Goal: Task Accomplishment & Management: Manage account settings

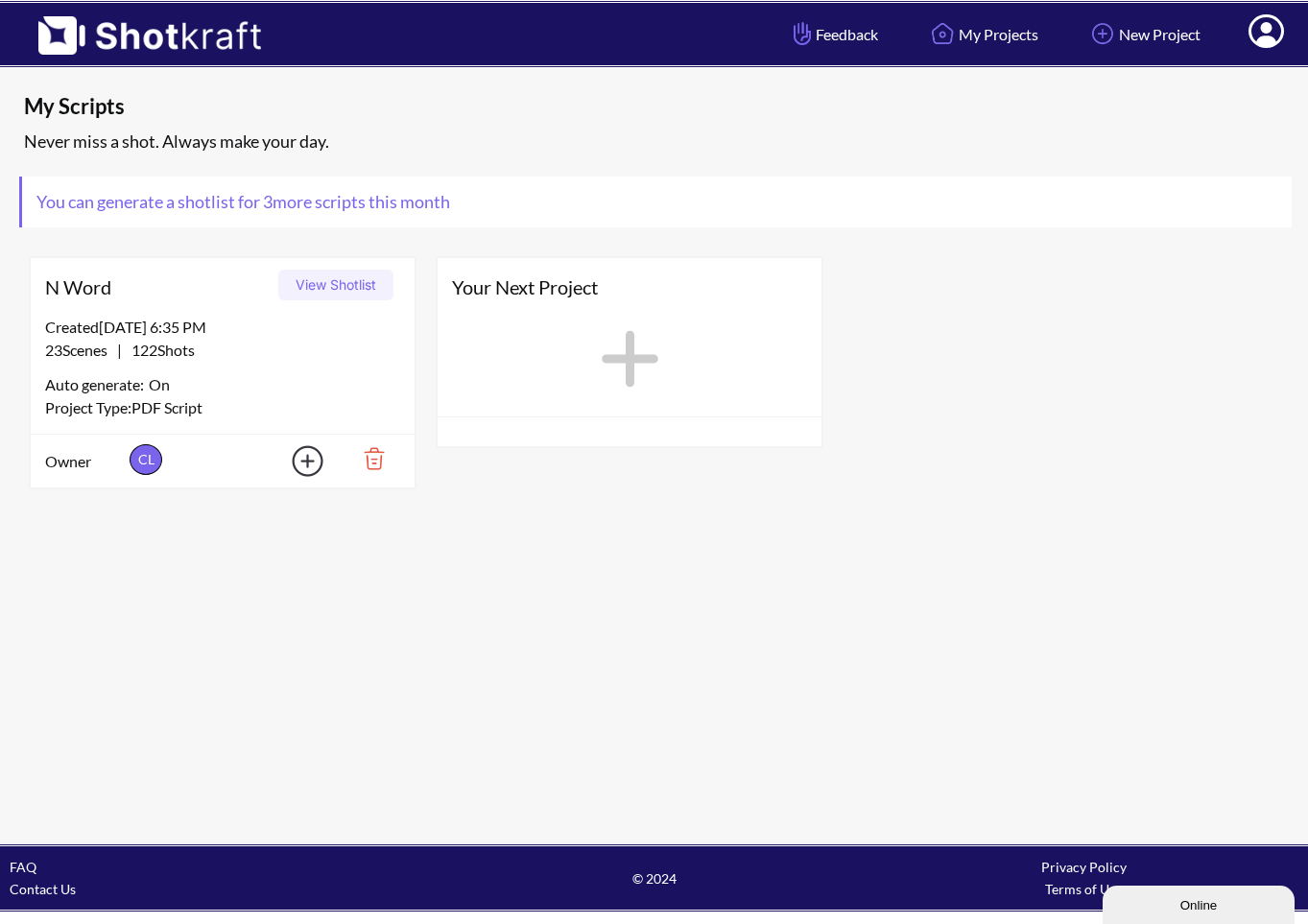
click at [337, 289] on button "View Shotlist" at bounding box center [336, 285] width 116 height 31
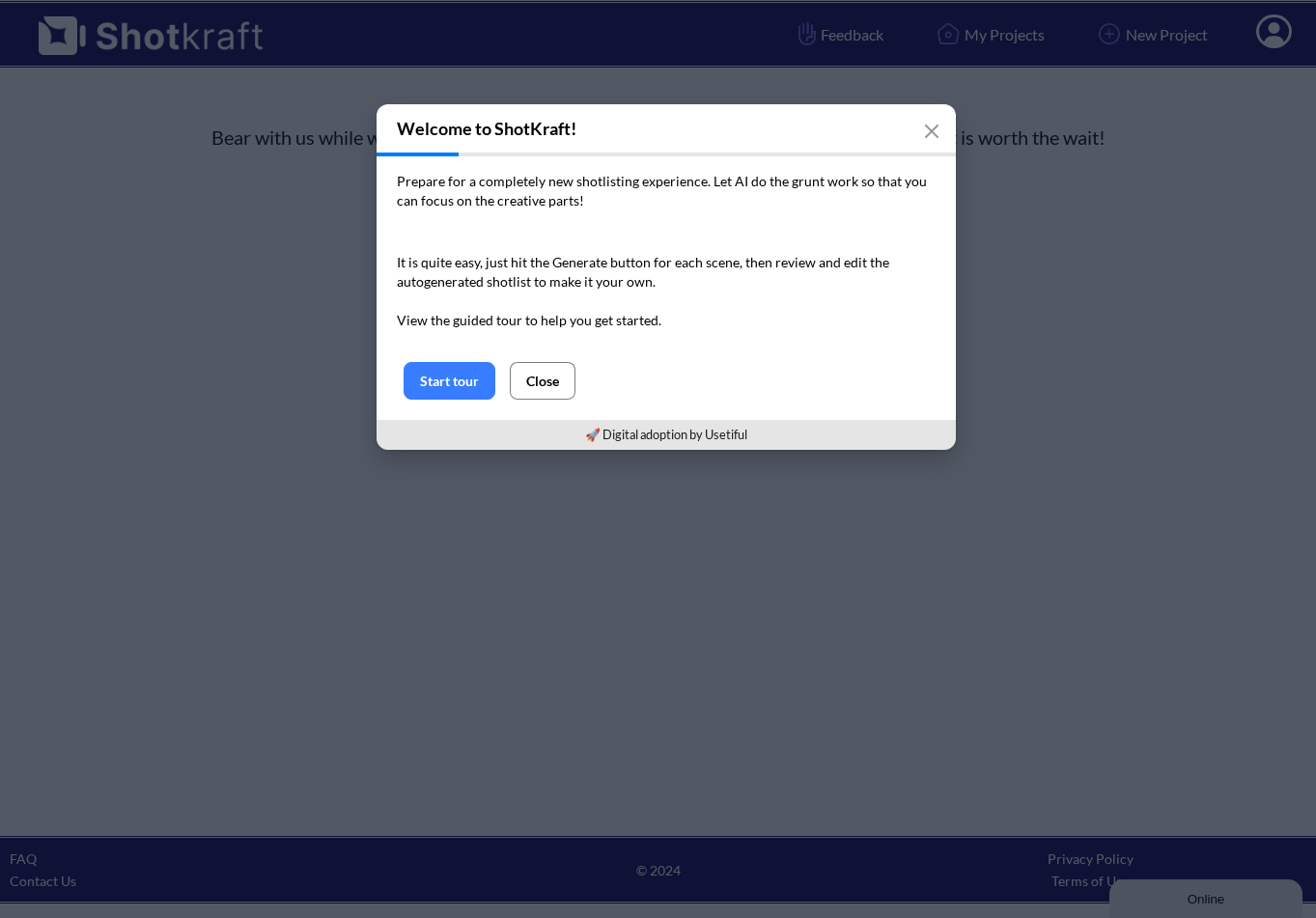
click at [541, 386] on button "Close" at bounding box center [542, 381] width 65 height 38
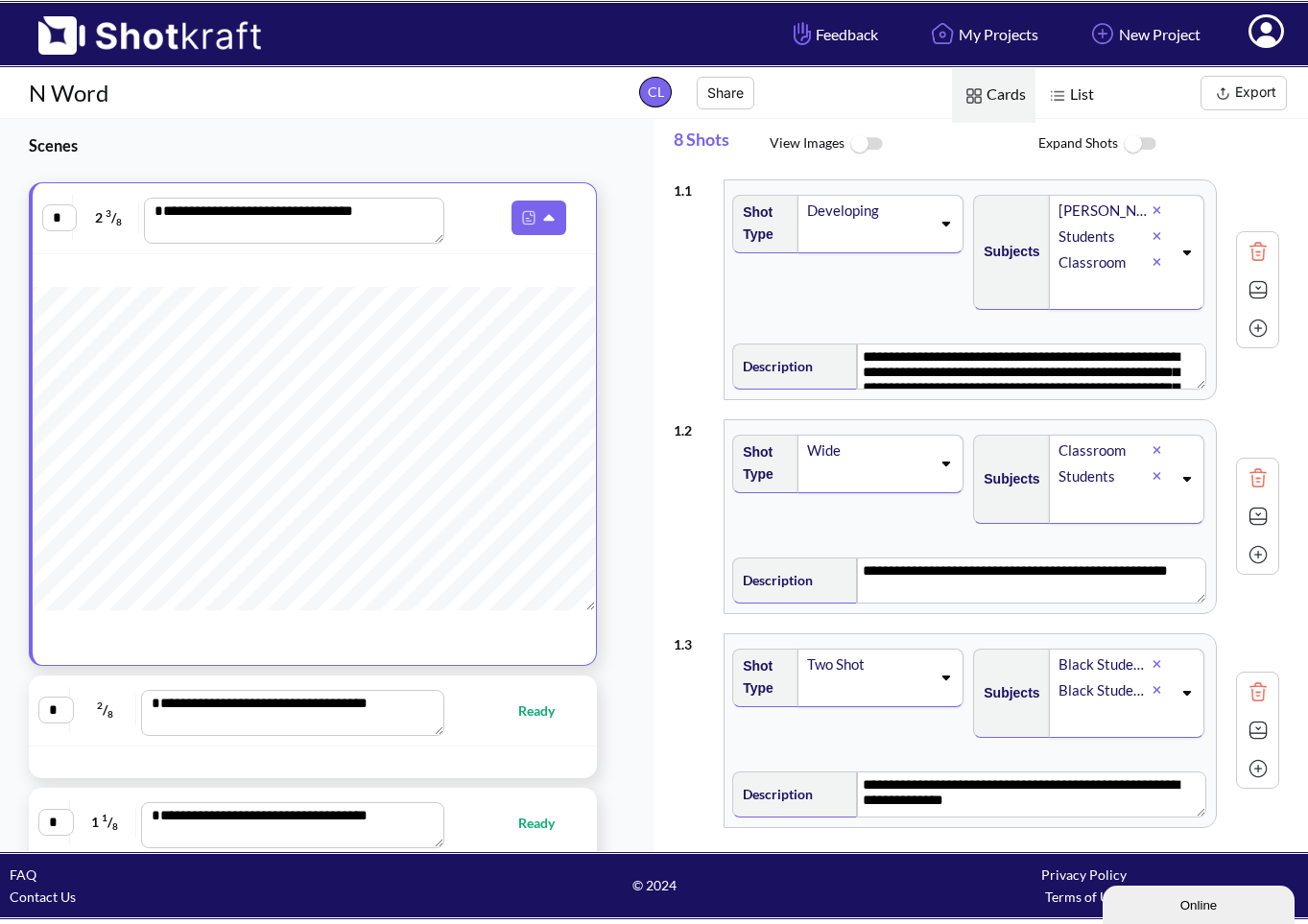
click at [1266, 30] on icon at bounding box center [1266, 34] width 20 height 23
click at [1181, 69] on link "My Profile" at bounding box center [1213, 70] width 159 height 31
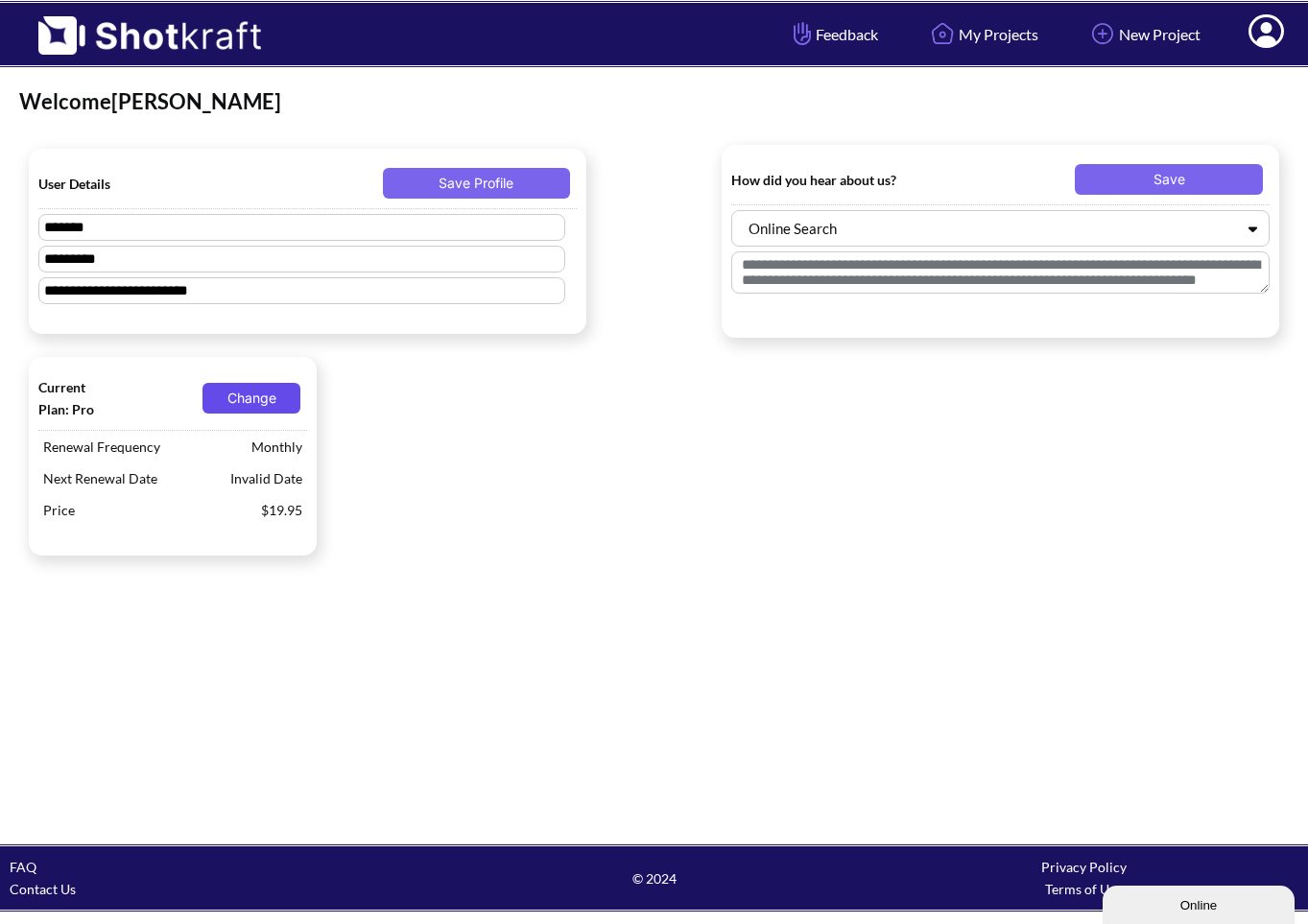
click at [255, 402] on button "Change" at bounding box center [252, 398] width 98 height 31
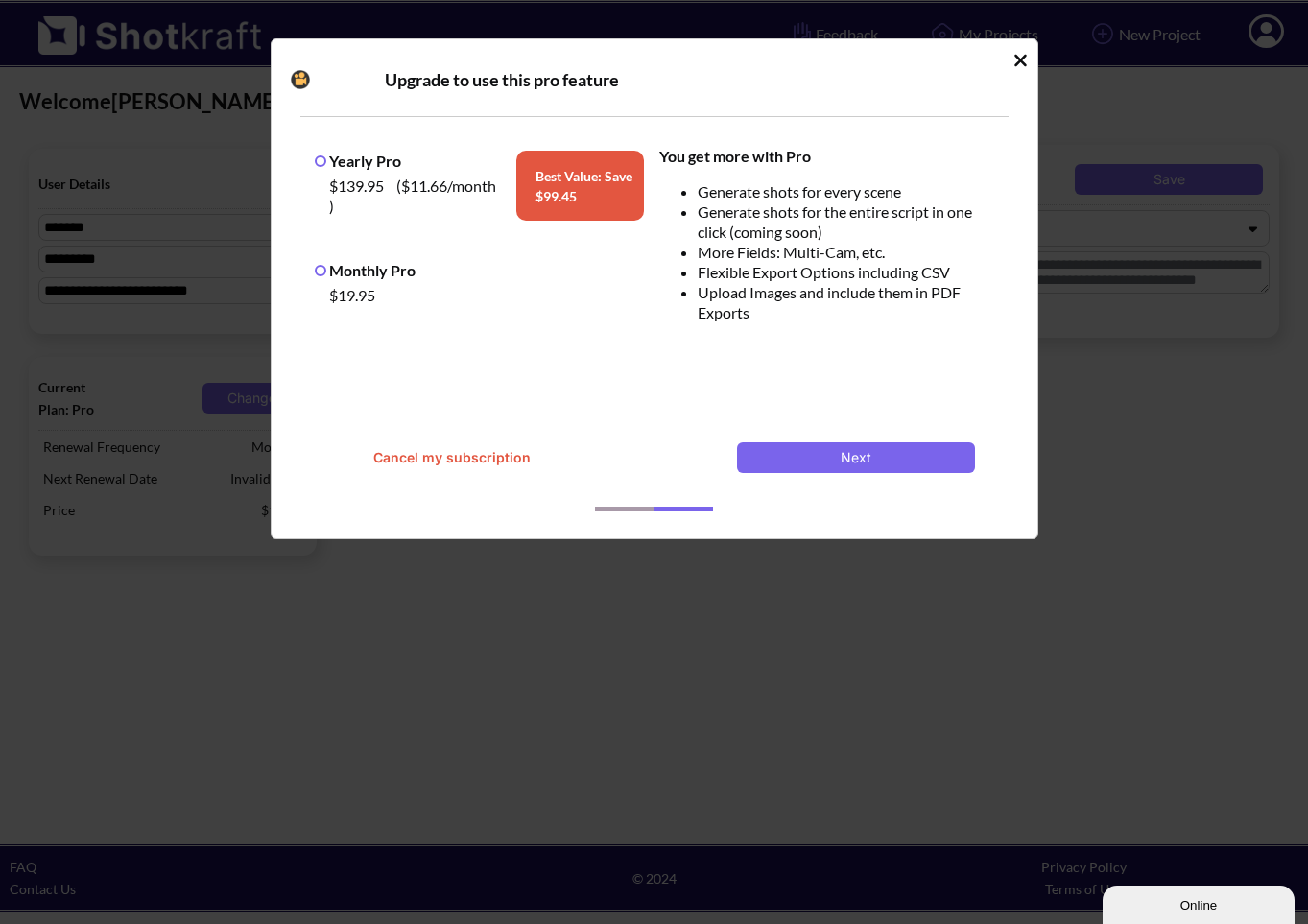
click at [497, 456] on button "Cancel my subscription" at bounding box center [453, 458] width 237 height 31
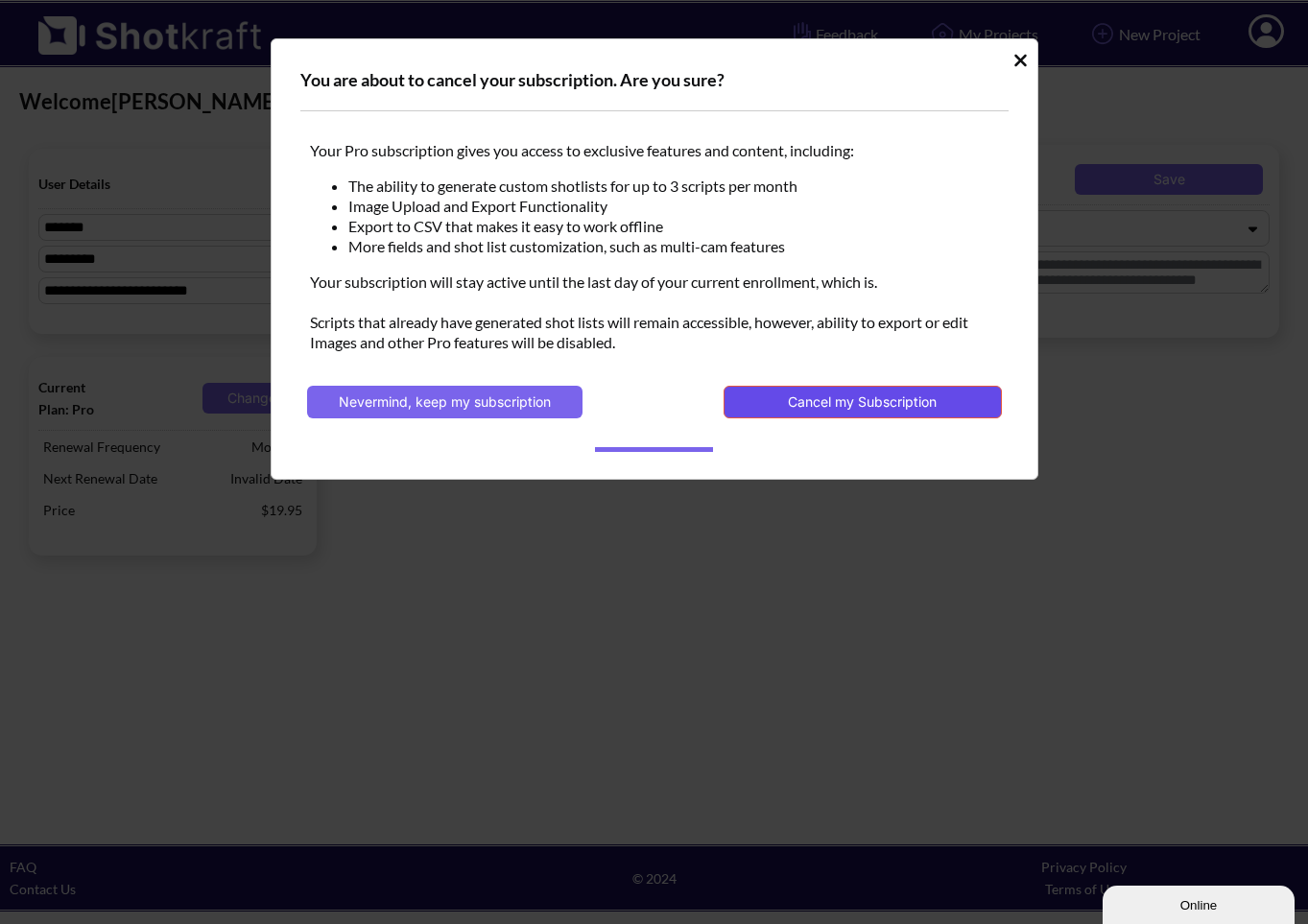
click at [876, 392] on button "Cancel my Subscription" at bounding box center [862, 402] width 278 height 33
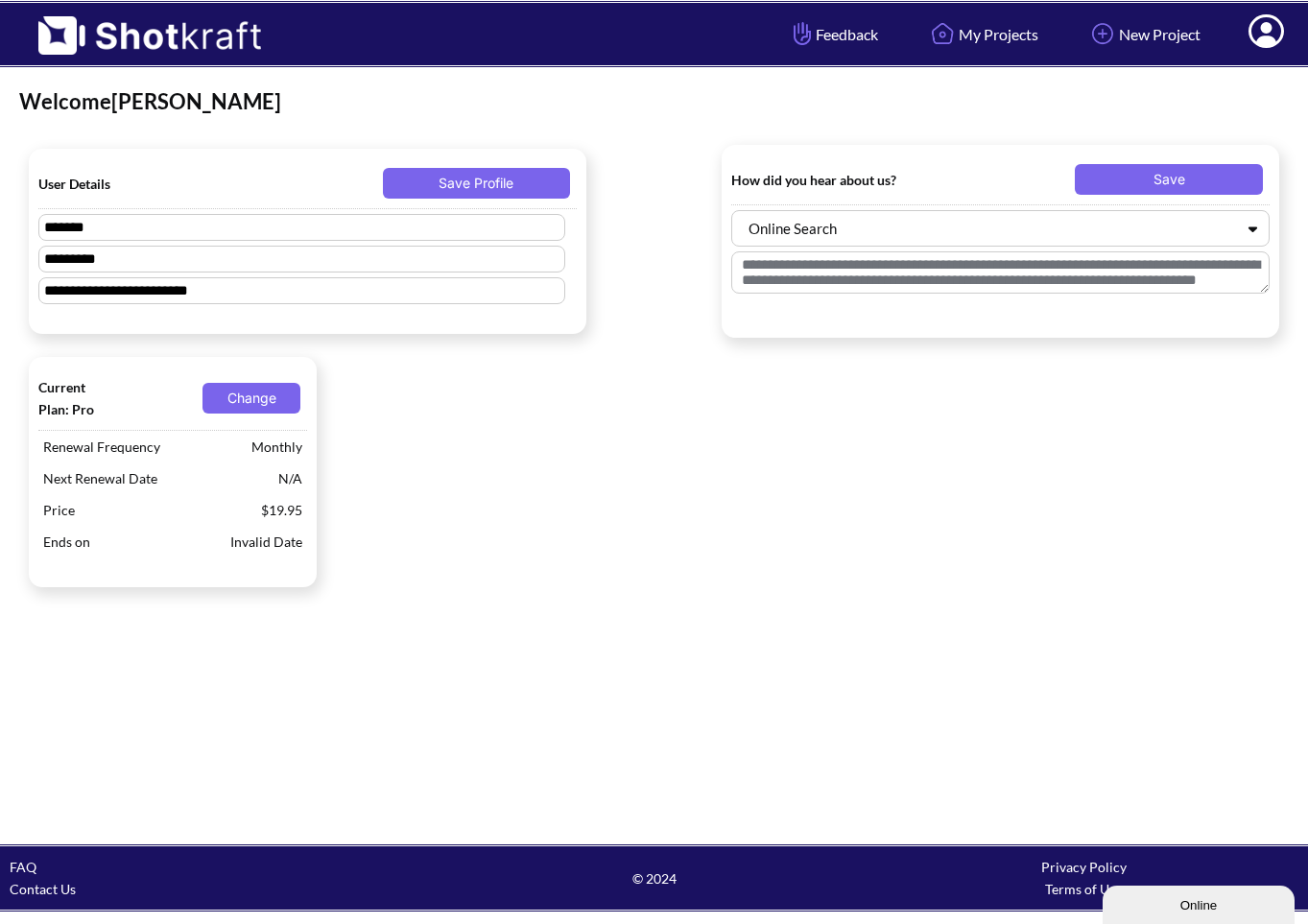
click at [130, 456] on span "Renewal Frequency" at bounding box center [143, 446] width 209 height 32
click at [252, 402] on button "Change" at bounding box center [252, 398] width 98 height 31
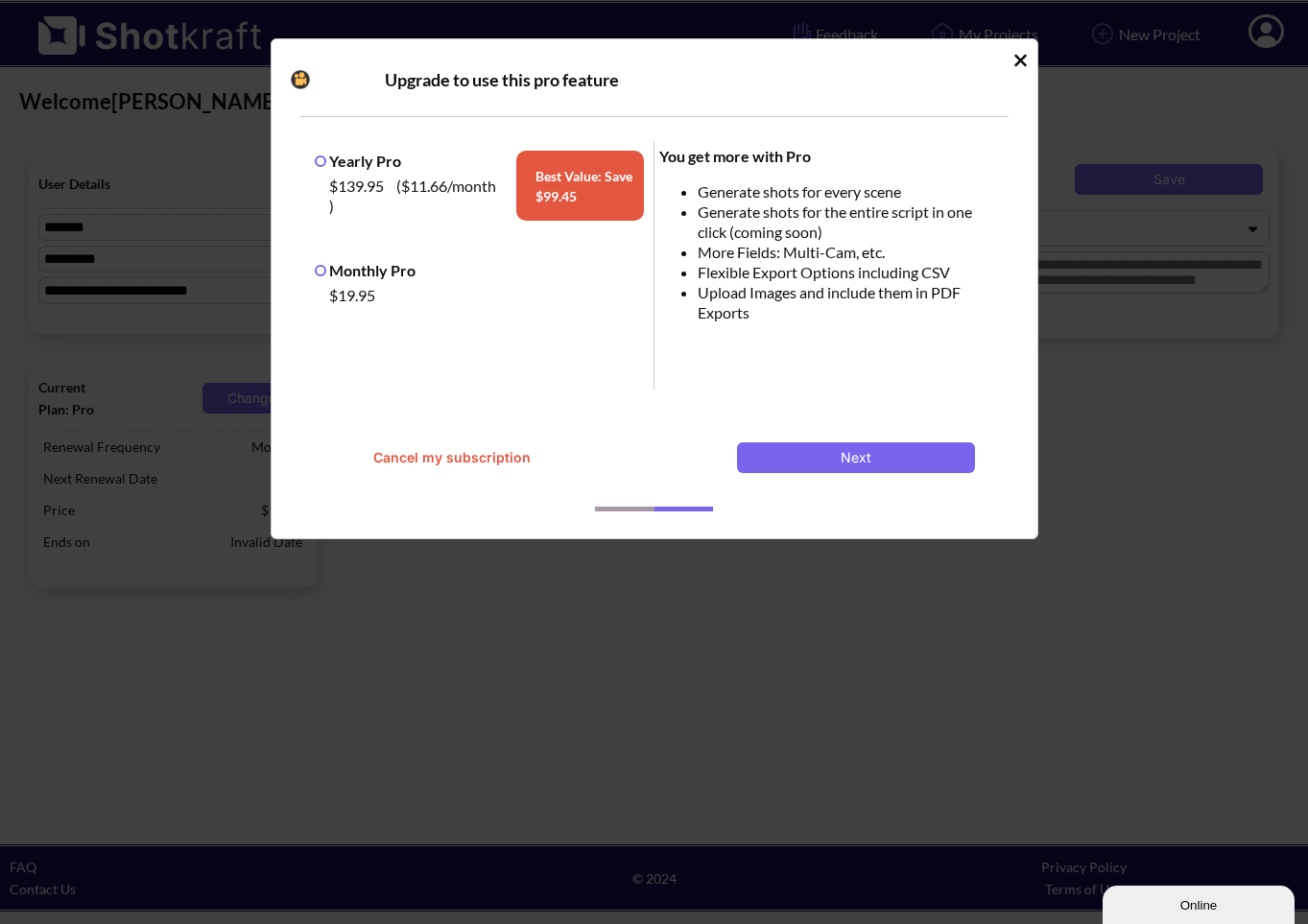
click at [318, 160] on label "Yearly Pro" at bounding box center [357, 160] width 86 height 18
click at [321, 273] on label "Monthly Pro" at bounding box center [365, 270] width 101 height 18
click at [491, 459] on button "Cancel my subscription" at bounding box center [453, 458] width 237 height 31
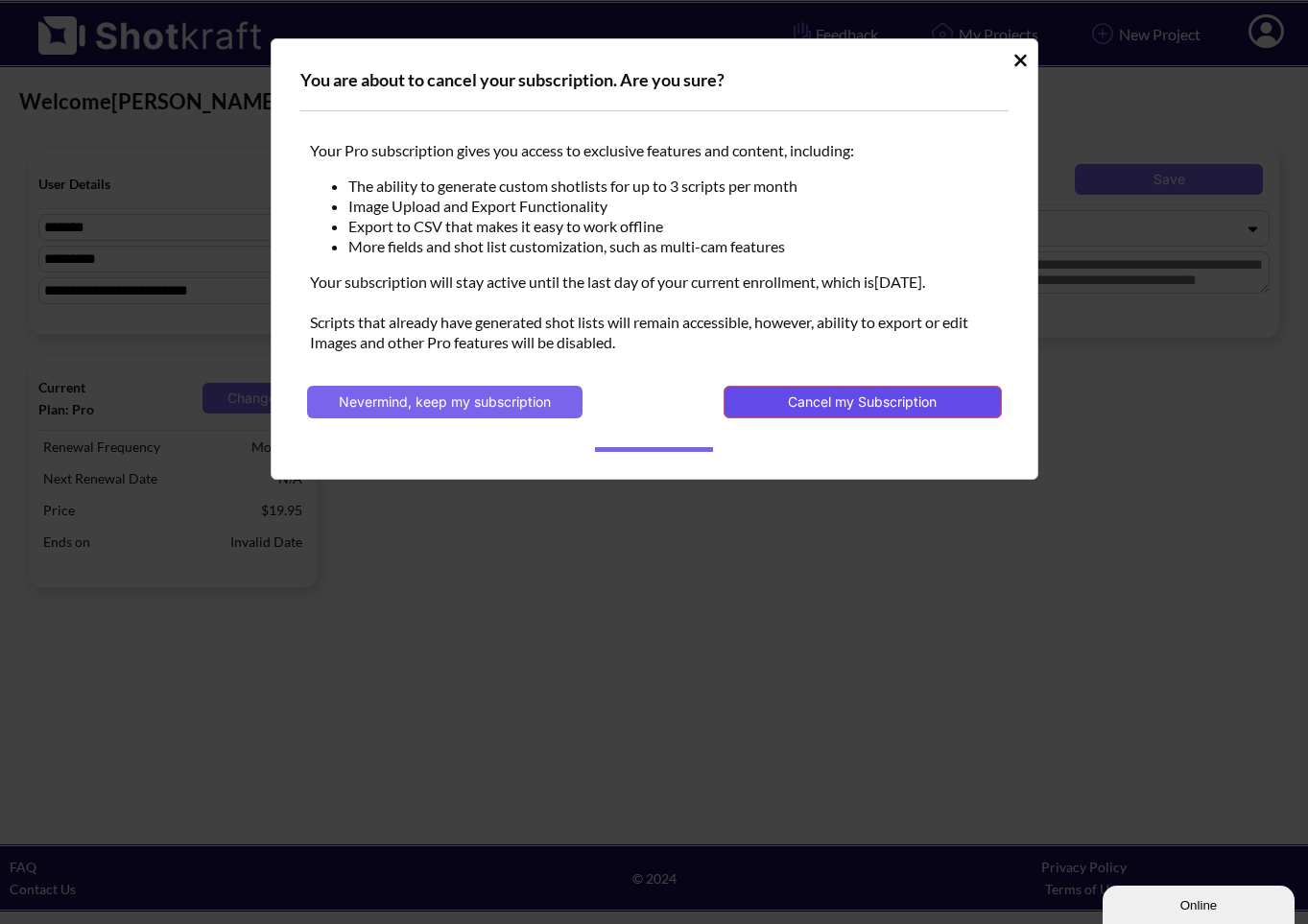
click at [862, 407] on button "Cancel my Subscription" at bounding box center [862, 402] width 278 height 33
